Goal: Information Seeking & Learning: Find specific page/section

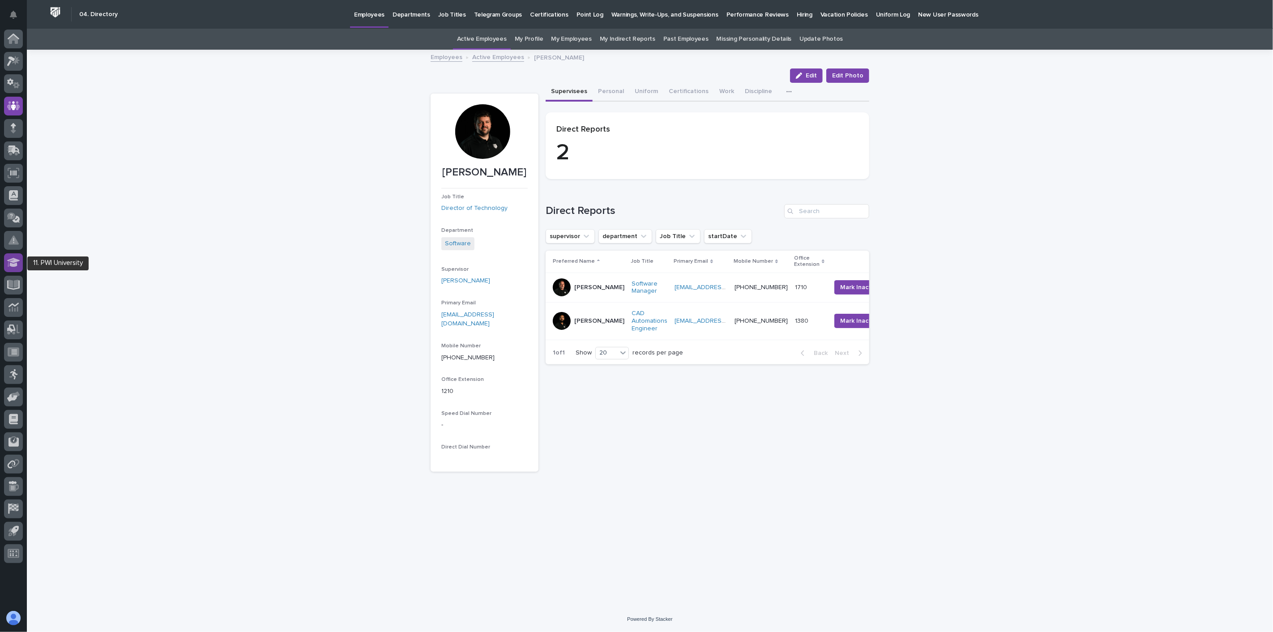
click at [14, 260] on icon at bounding box center [13, 262] width 13 height 9
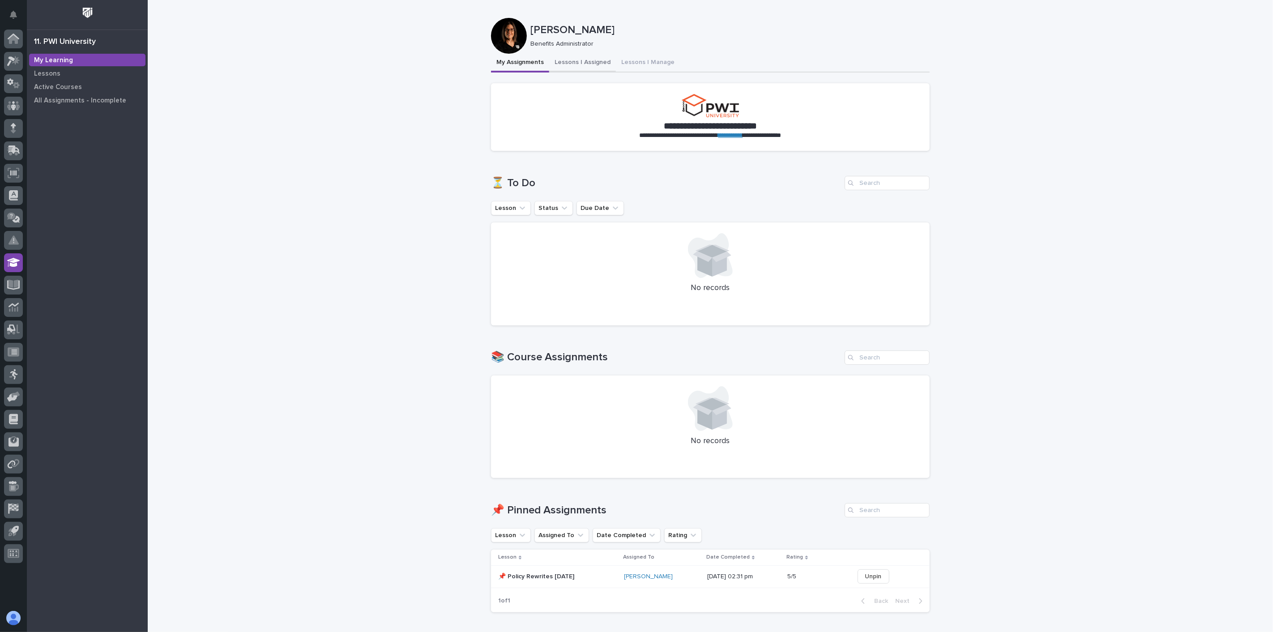
click at [591, 62] on button "Lessons I Assigned" at bounding box center [582, 63] width 67 height 19
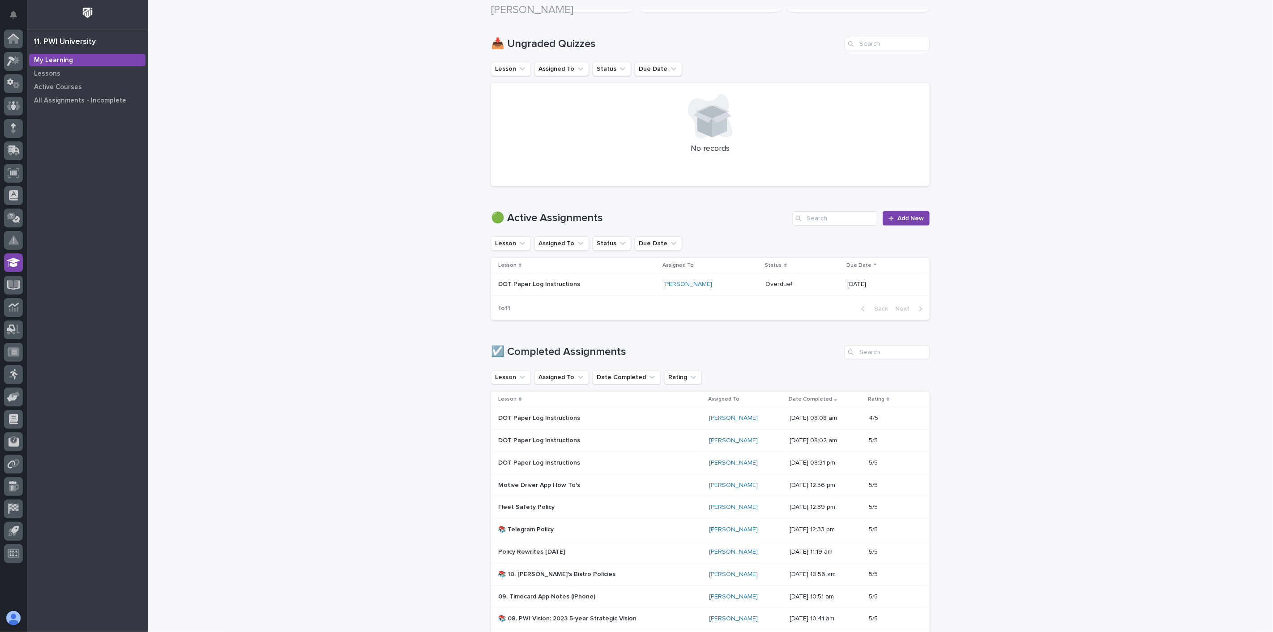
scroll to position [248, 0]
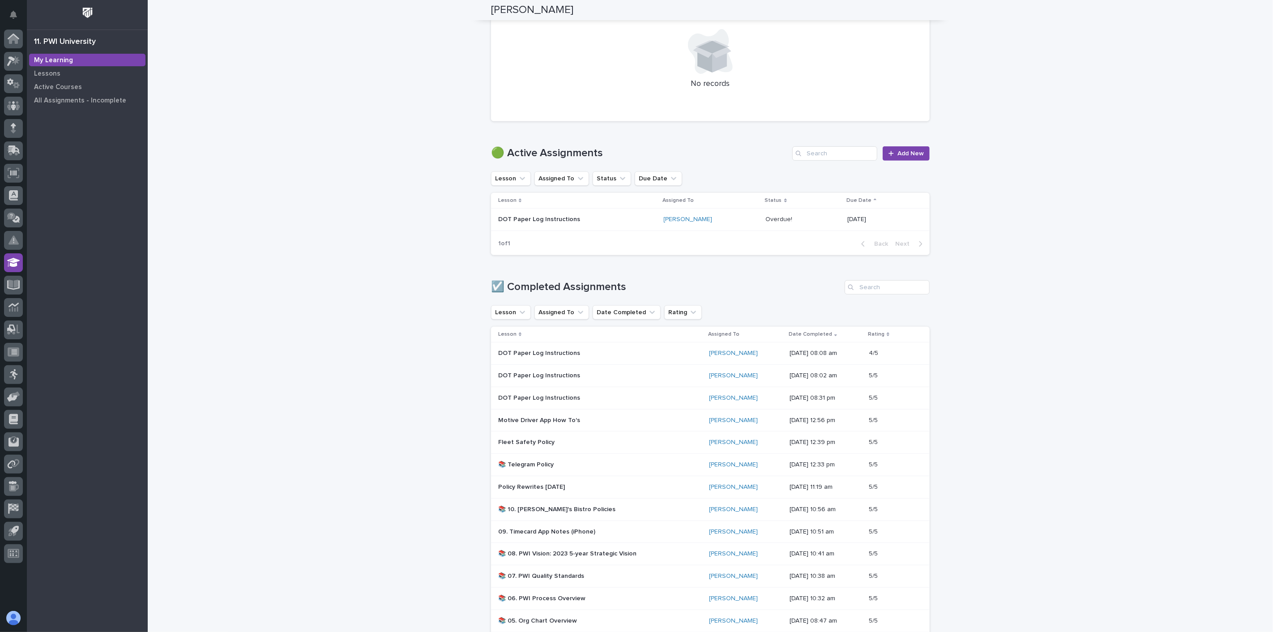
click at [658, 359] on div "DOT Paper Log Instructions" at bounding box center [600, 353] width 204 height 15
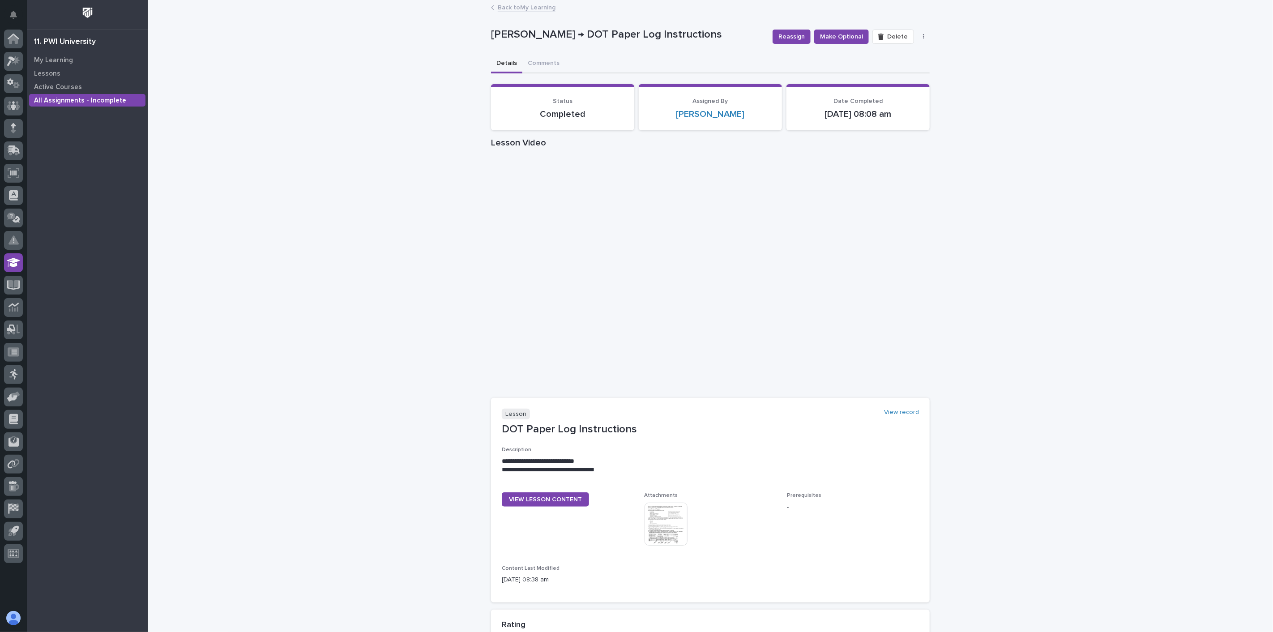
click at [66, 51] on div "11. PWI University My Learning Lessons Active Courses All Assignments - Incompl…" at bounding box center [87, 316] width 121 height 632
click at [63, 61] on p "My Learning" at bounding box center [53, 60] width 39 height 8
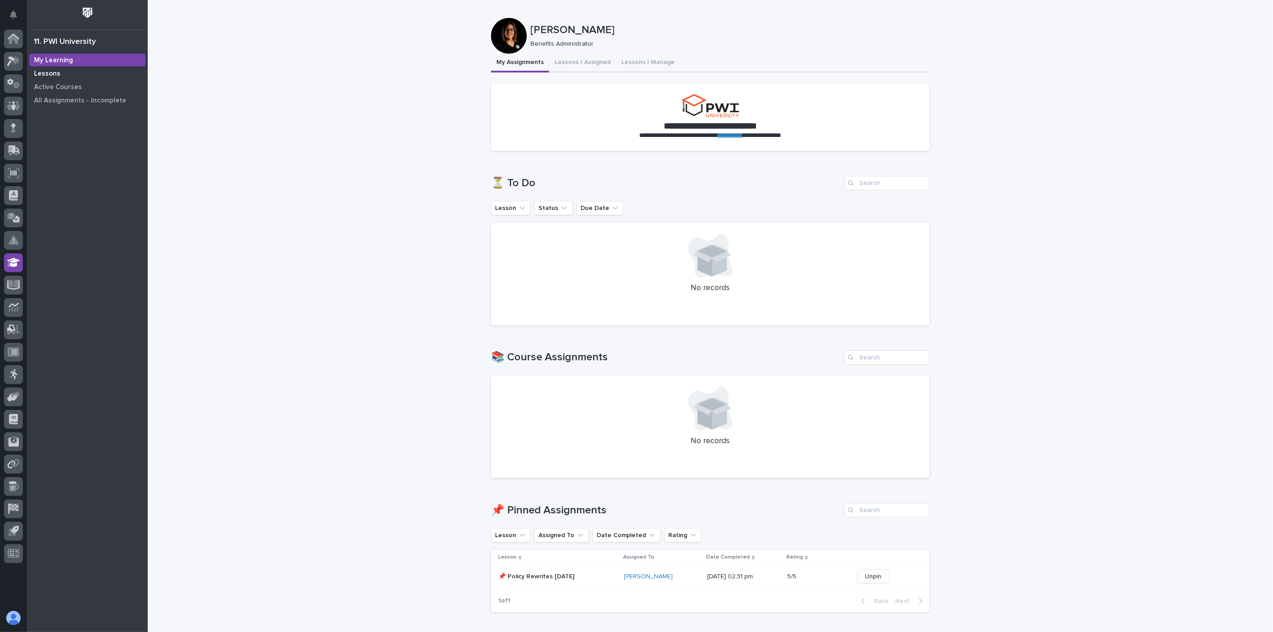
click at [51, 74] on p "Lessons" at bounding box center [47, 74] width 26 height 8
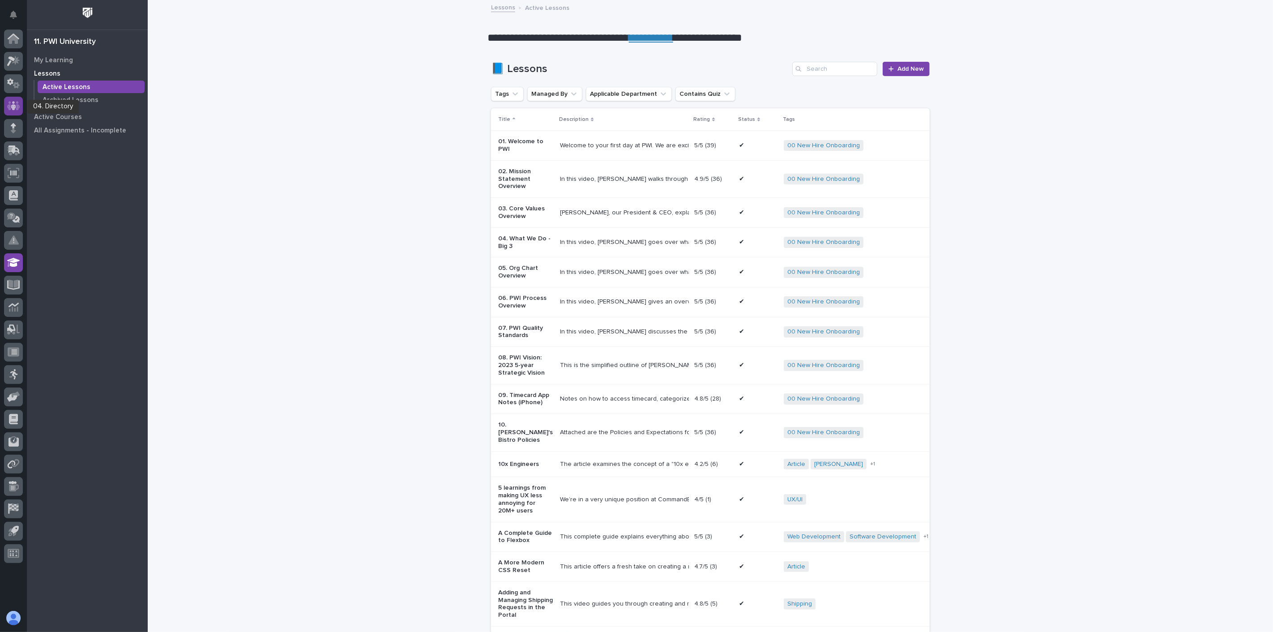
click at [16, 106] on icon at bounding box center [13, 106] width 13 height 10
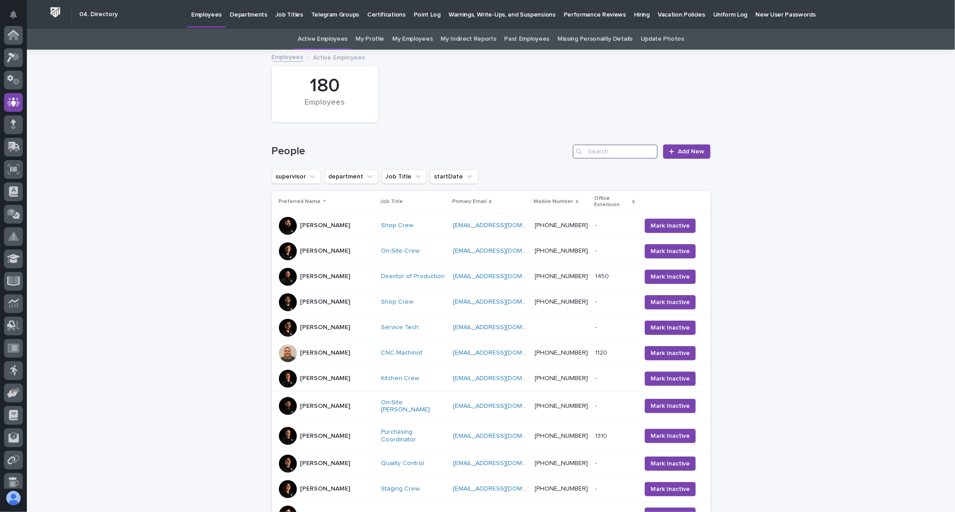
click at [596, 148] on input "Search" at bounding box center [614, 152] width 85 height 14
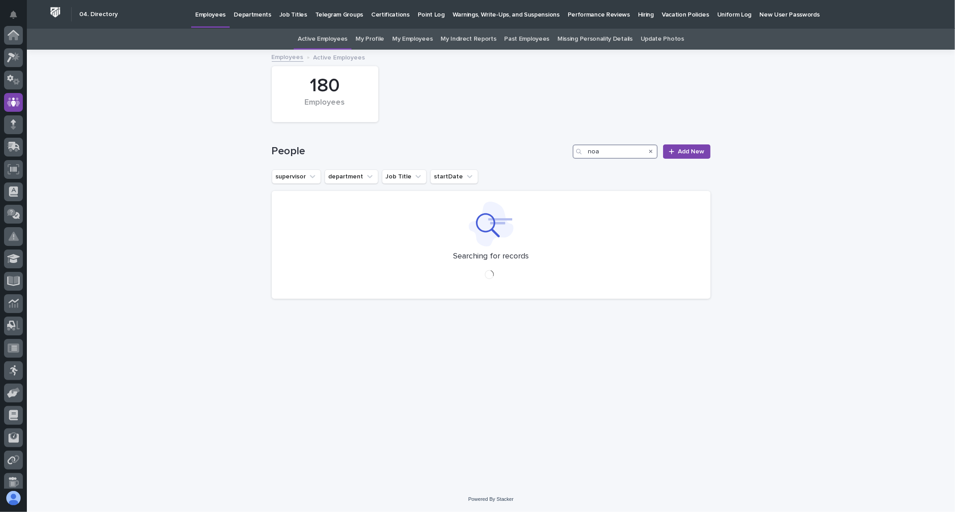
scroll to position [67, 0]
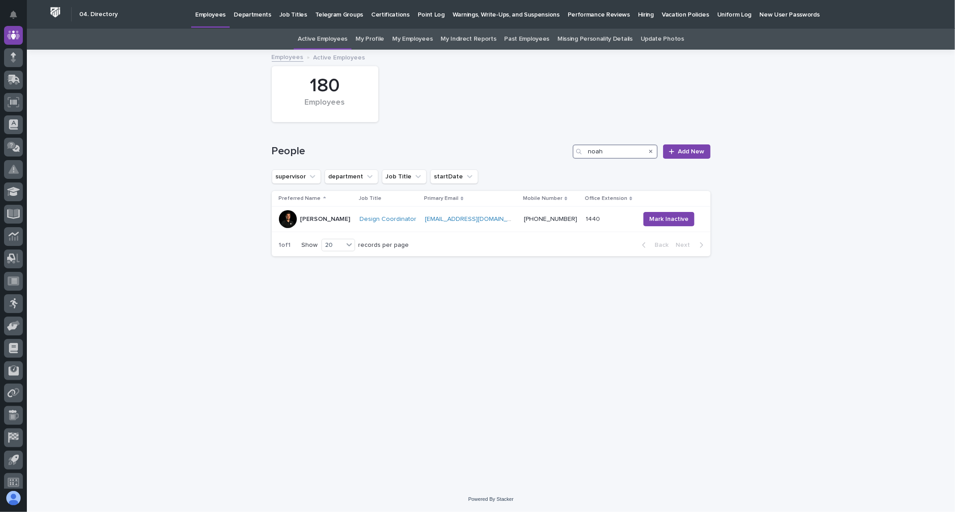
type input "noah"
